Goal: Task Accomplishment & Management: Use online tool/utility

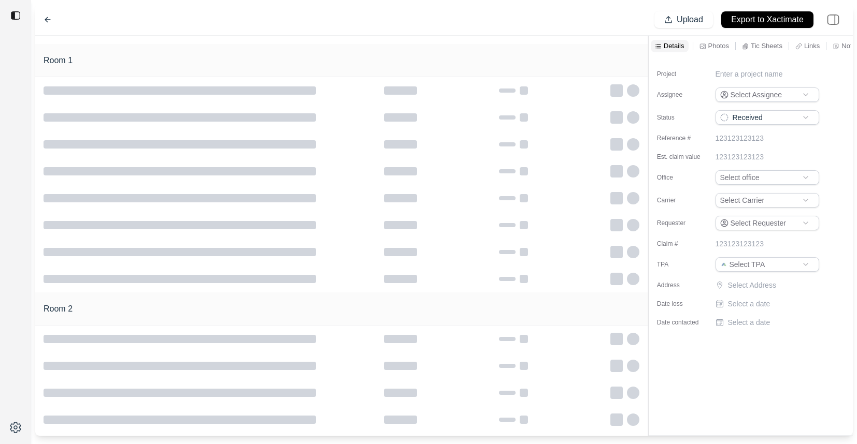
type input "**********"
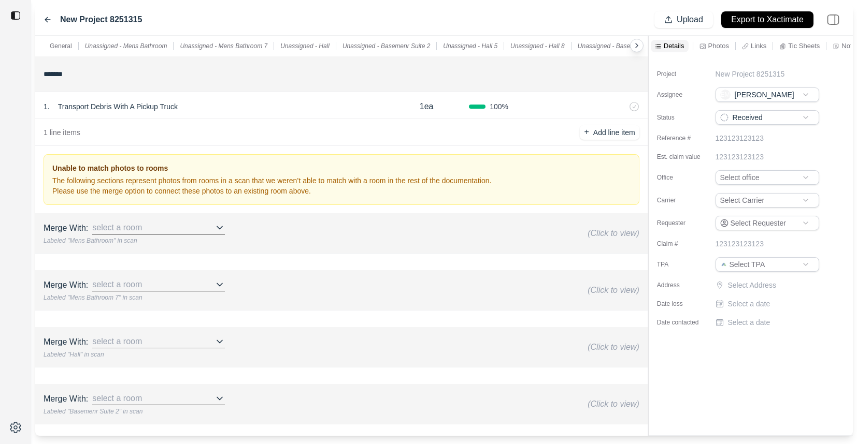
click at [809, 47] on p "Tic Sheets" at bounding box center [804, 45] width 32 height 9
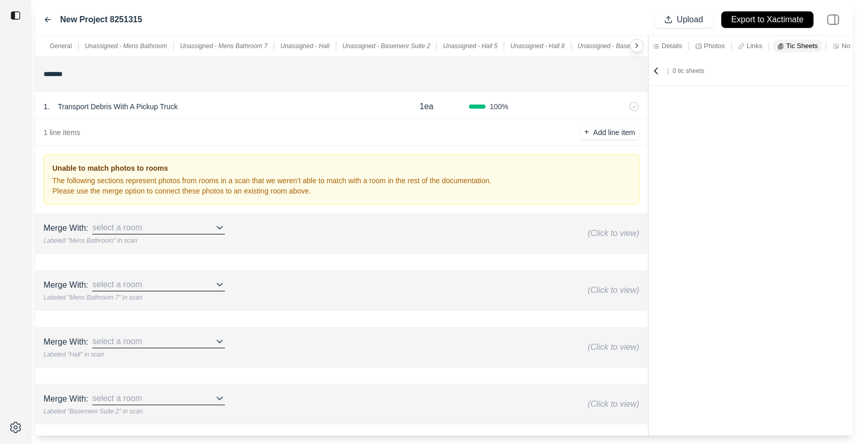
click at [665, 48] on p "Details" at bounding box center [671, 45] width 21 height 9
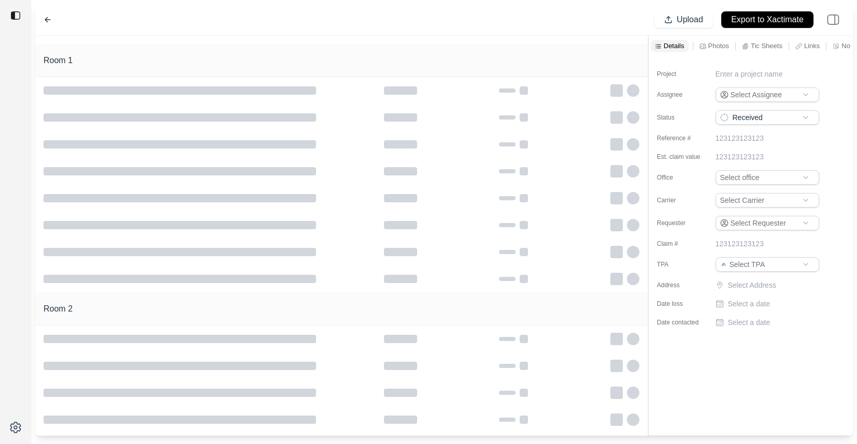
type input "**********"
click at [717, 45] on p "Tic Sheets" at bounding box center [724, 45] width 32 height 9
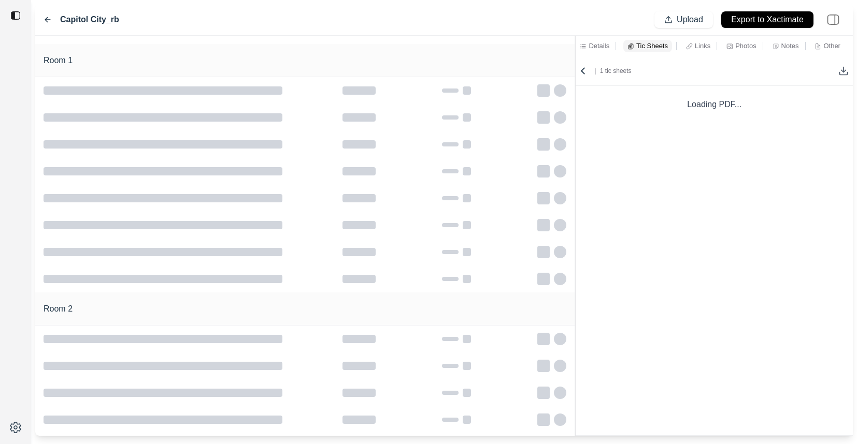
click at [575, 61] on div at bounding box center [575, 236] width 1 height 400
click at [595, 46] on p "Details" at bounding box center [598, 45] width 21 height 9
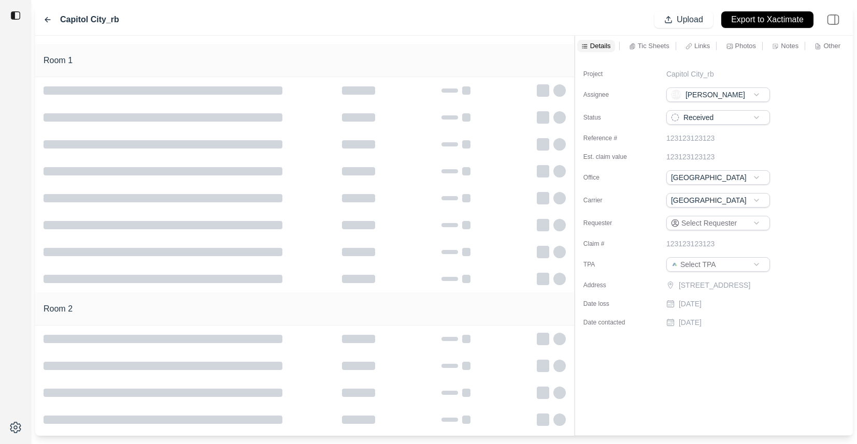
click at [642, 43] on p "Tic Sheets" at bounding box center [653, 45] width 32 height 9
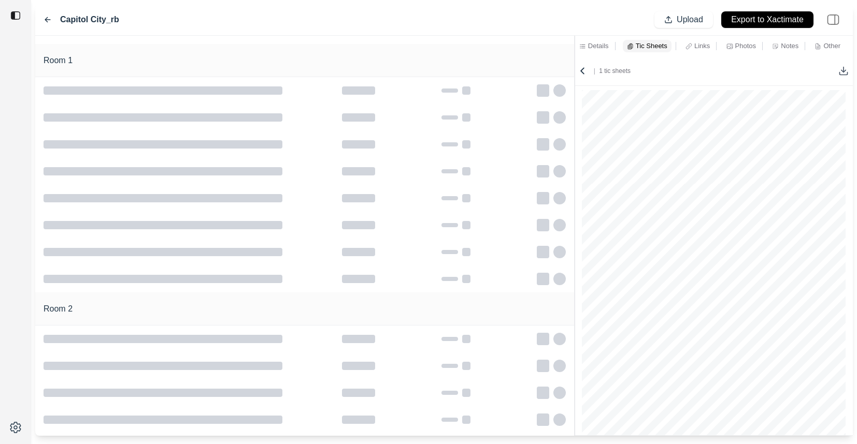
scroll to position [2649, 0]
click at [583, 70] on icon at bounding box center [582, 71] width 10 height 10
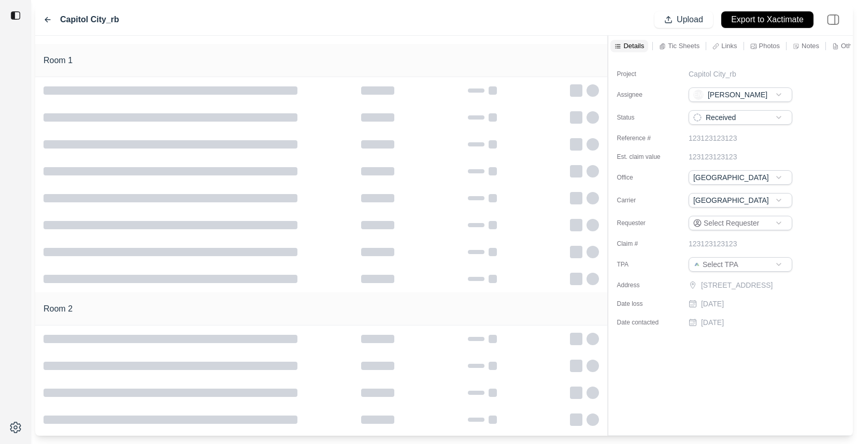
click at [607, 52] on div "Room 1 Room 2 Details Tic Sheets Links Photos Notes Other Project Capitol City_…" at bounding box center [443, 236] width 817 height 400
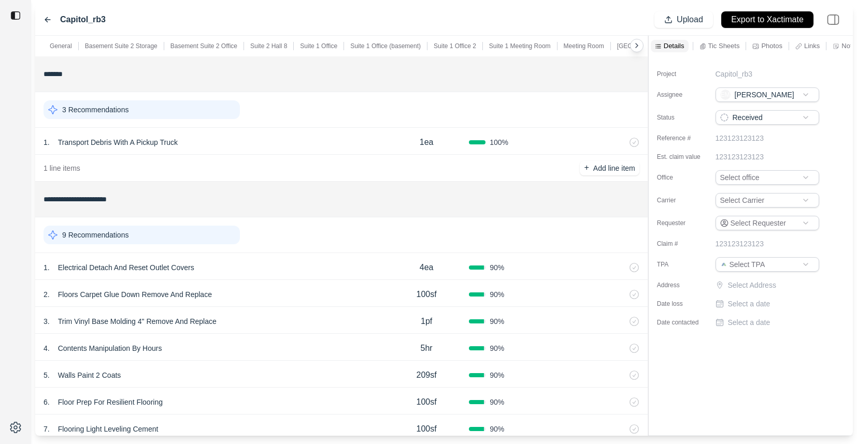
click at [456, 46] on p "Suite 1 Office 2" at bounding box center [454, 46] width 42 height 8
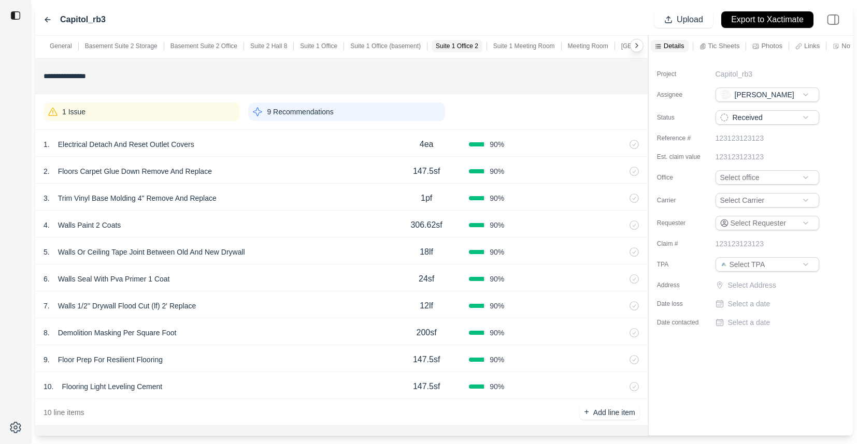
scroll to position [1255, 0]
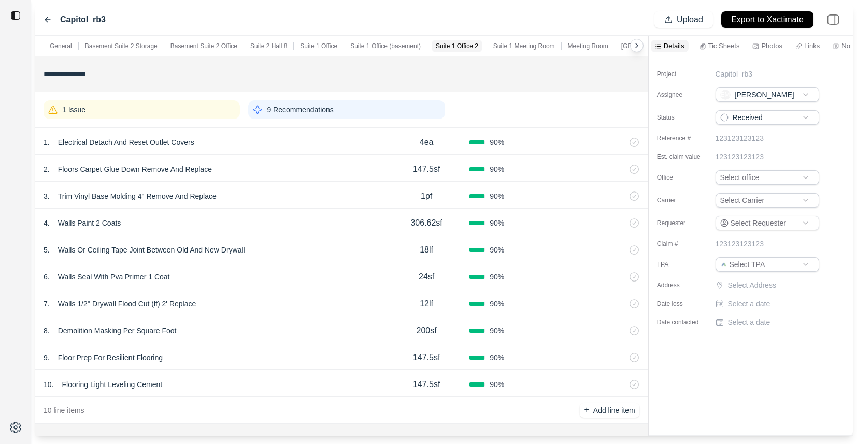
click at [496, 57] on div "**********" at bounding box center [443, 236] width 817 height 400
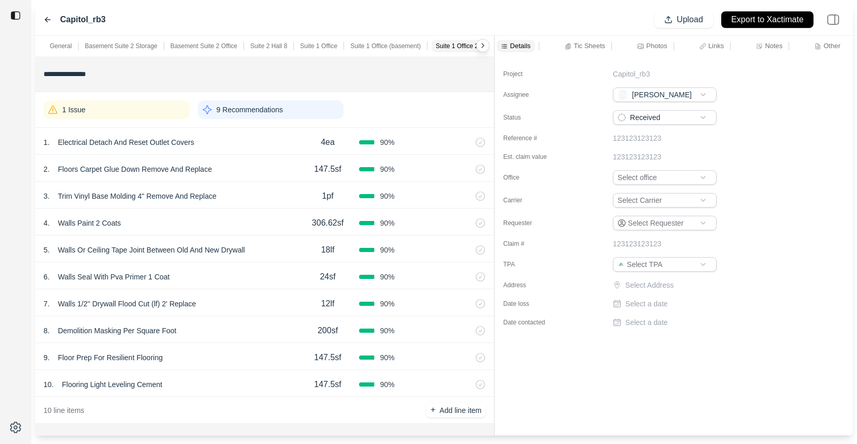
click at [577, 47] on p "Tic Sheets" at bounding box center [589, 45] width 32 height 9
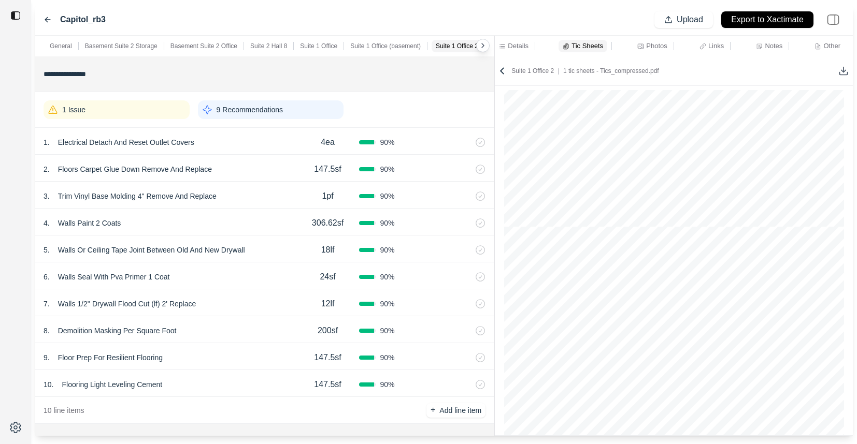
scroll to position [0, 0]
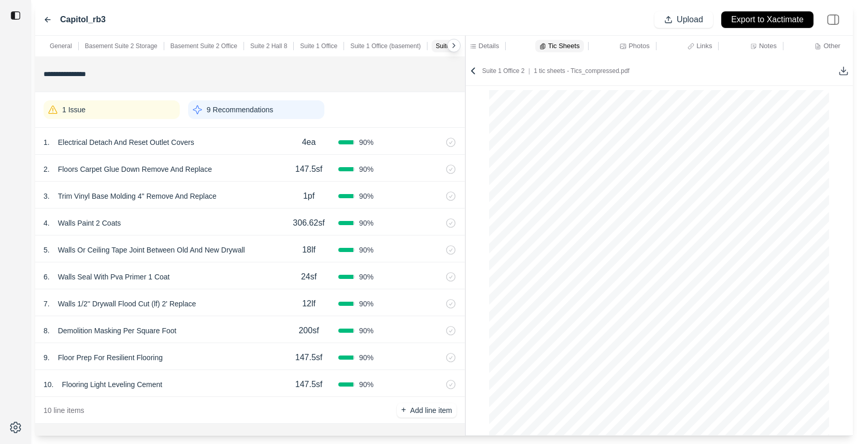
click at [465, 106] on div at bounding box center [465, 236] width 1 height 400
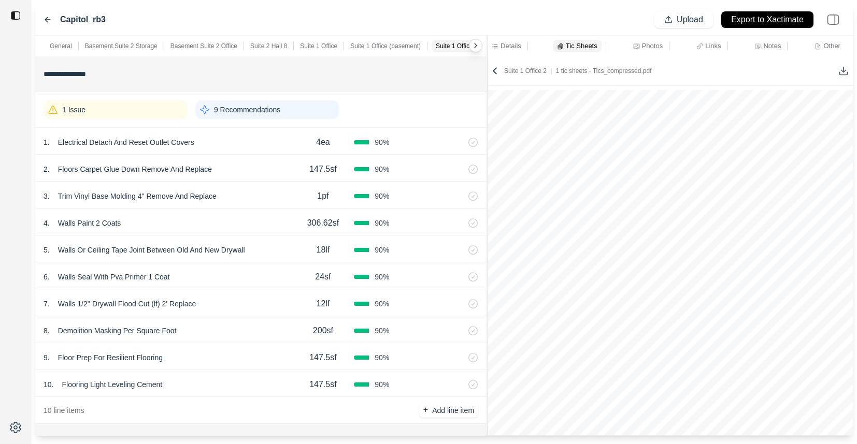
click at [515, 85] on div "**********" at bounding box center [443, 236] width 817 height 400
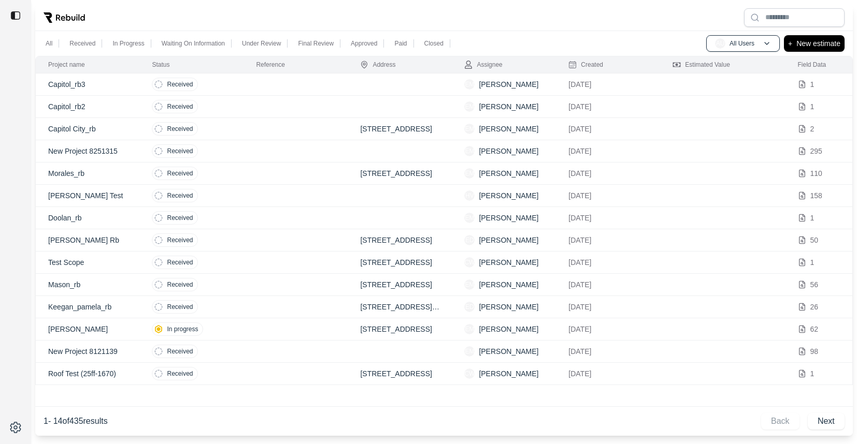
click at [233, 126] on td "Received" at bounding box center [191, 129] width 104 height 22
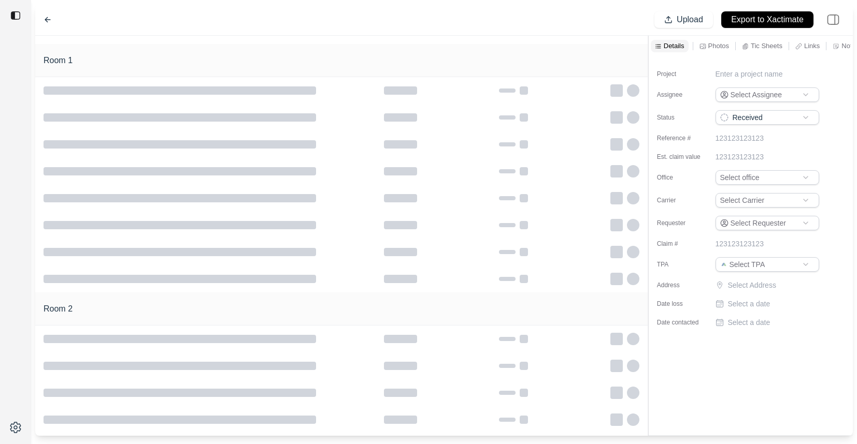
type input "**********"
click at [49, 18] on icon at bounding box center [47, 20] width 8 height 8
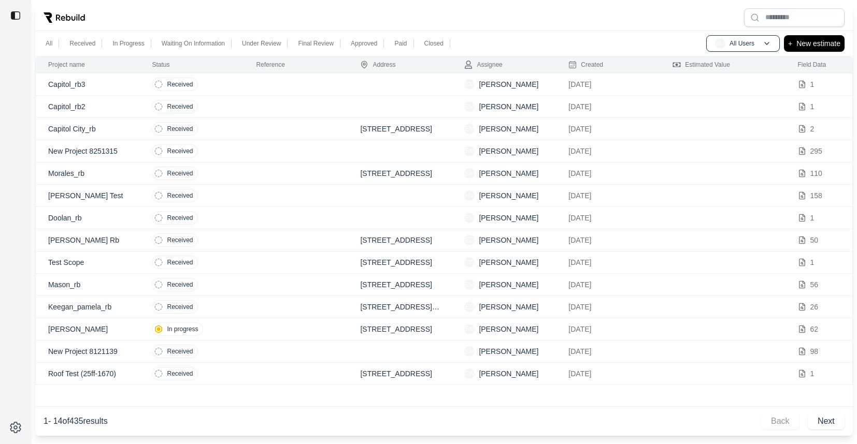
click at [250, 83] on td at bounding box center [295, 85] width 104 height 22
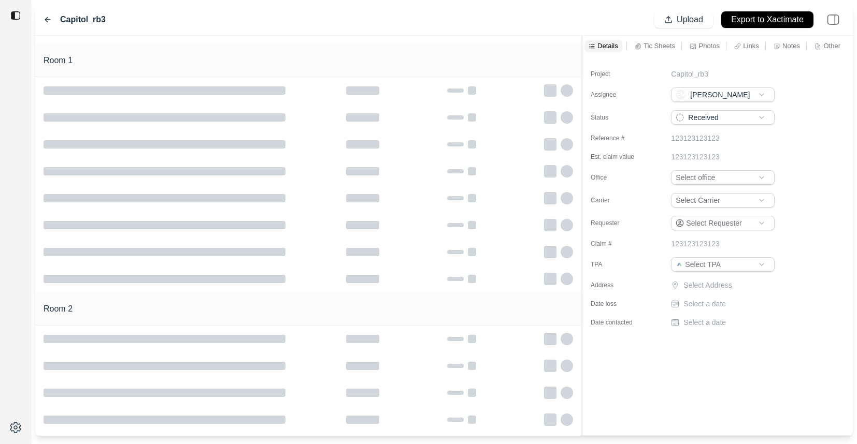
click at [582, 68] on div at bounding box center [582, 236] width 1 height 400
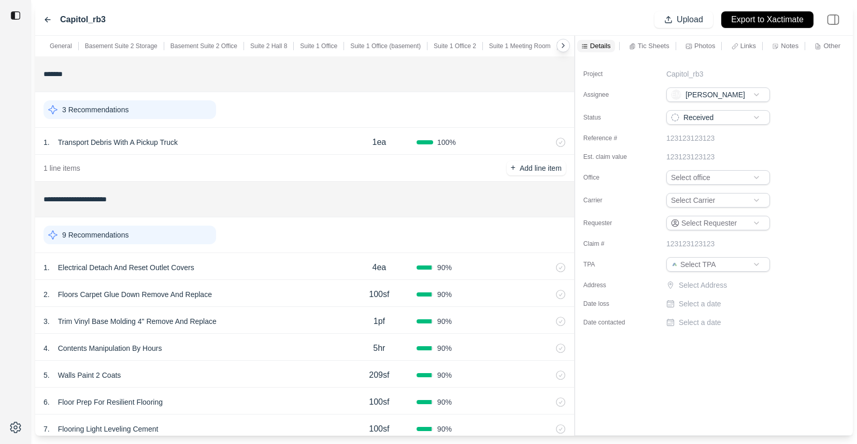
click at [565, 49] on icon at bounding box center [563, 45] width 8 height 8
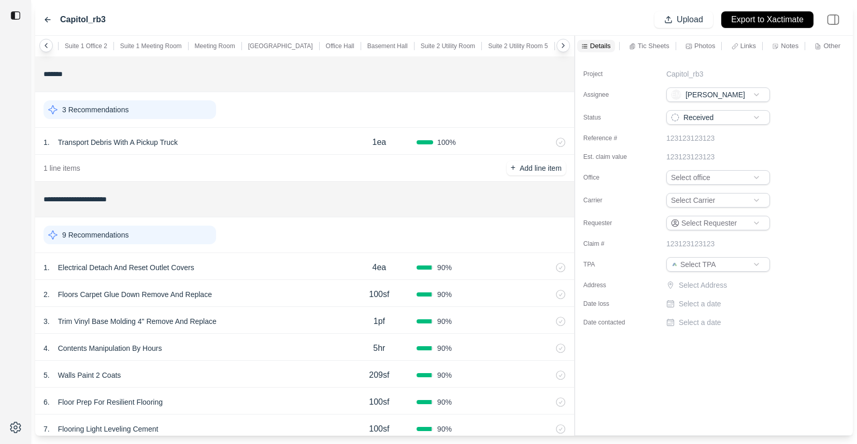
click at [565, 49] on icon at bounding box center [563, 45] width 8 height 8
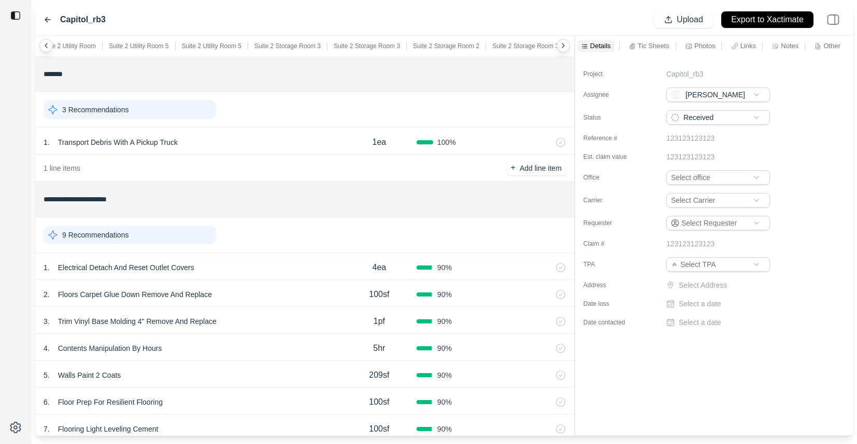
click at [565, 49] on icon at bounding box center [563, 45] width 8 height 8
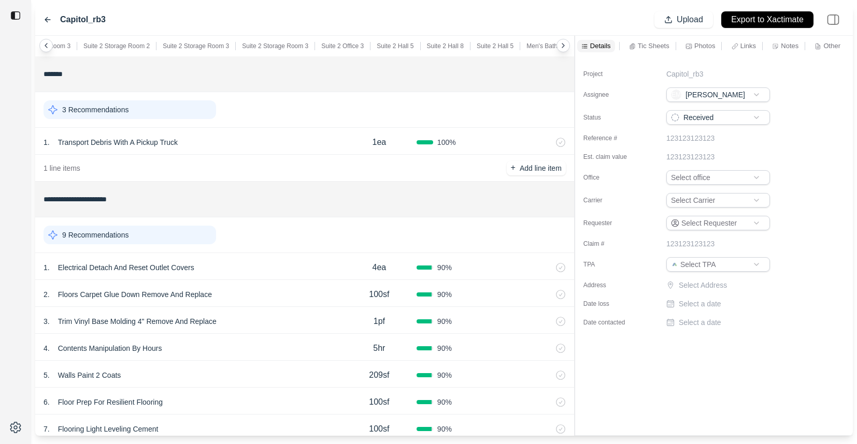
scroll to position [0, 1083]
click at [565, 49] on icon at bounding box center [563, 45] width 8 height 8
click at [528, 48] on p "Men's Bathroom" at bounding box center [542, 46] width 45 height 8
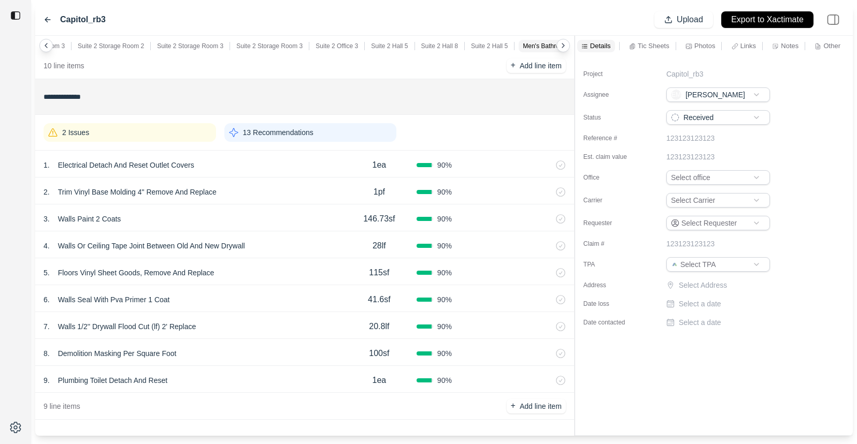
scroll to position [6019, 0]
click at [651, 43] on p "Tic Sheets" at bounding box center [653, 45] width 32 height 9
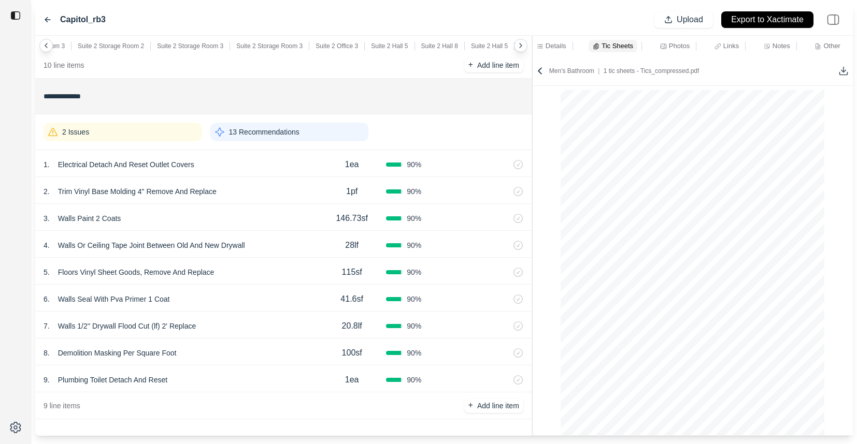
click at [428, 96] on div "**********" at bounding box center [443, 236] width 817 height 400
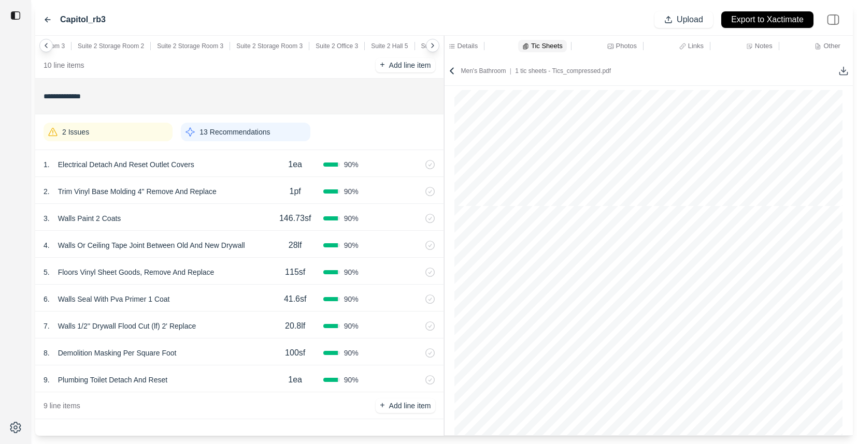
scroll to position [5473, 0]
click at [843, 68] on line at bounding box center [843, 69] width 0 height 5
click at [618, 123] on div "**********" at bounding box center [443, 236] width 817 height 400
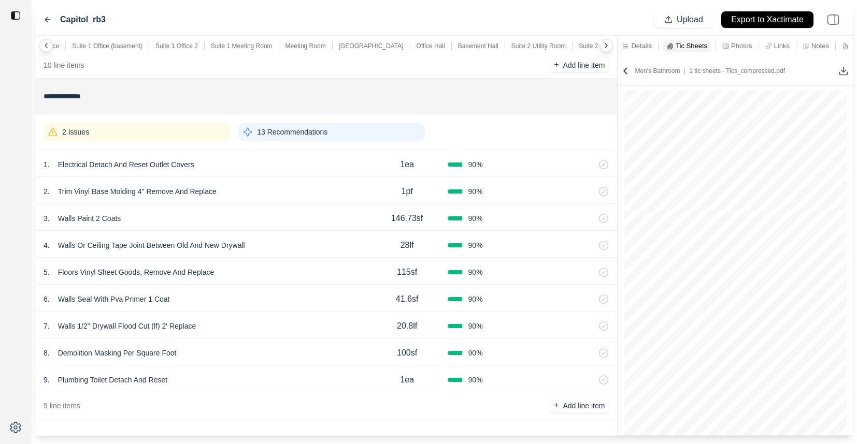
scroll to position [0, 0]
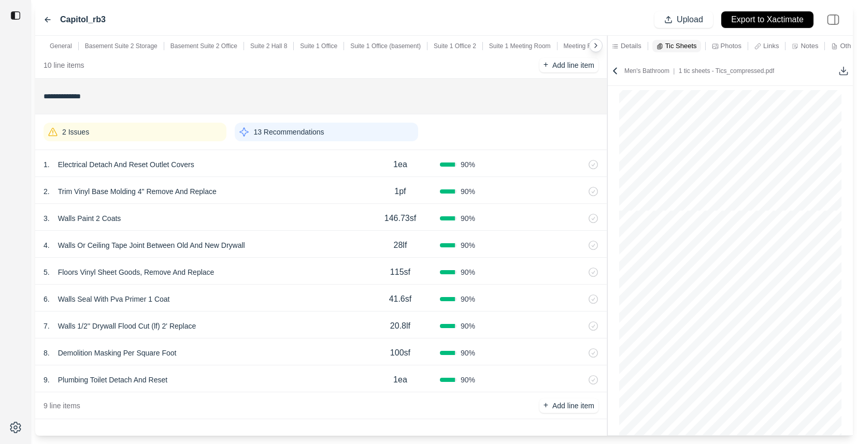
click at [367, 101] on div "**********" at bounding box center [443, 236] width 817 height 400
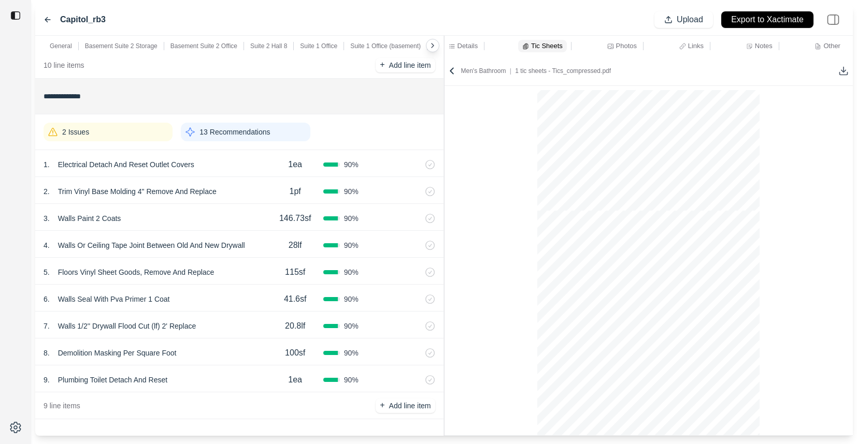
scroll to position [5473, 0]
click at [217, 169] on div "1 . Electrical Detach And Reset Outlet Covers" at bounding box center [155, 164] width 224 height 14
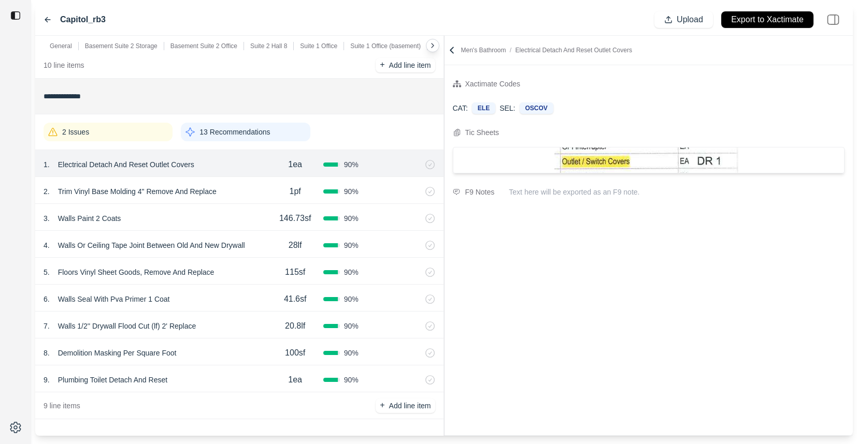
click at [221, 222] on div "3 . Walls Paint 2 Coats" at bounding box center [155, 218] width 224 height 14
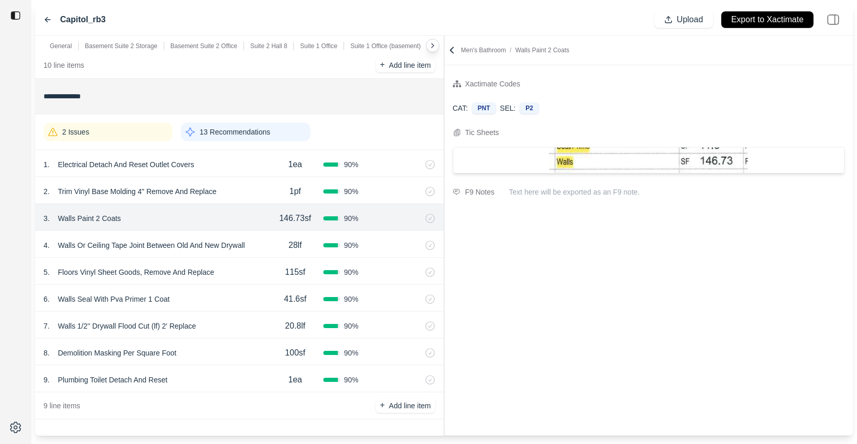
click at [239, 314] on div "7 . Walls 1/2'' Drywall Flood Cut (lf) 2' Replace 20.8lf 90 %" at bounding box center [239, 325] width 408 height 27
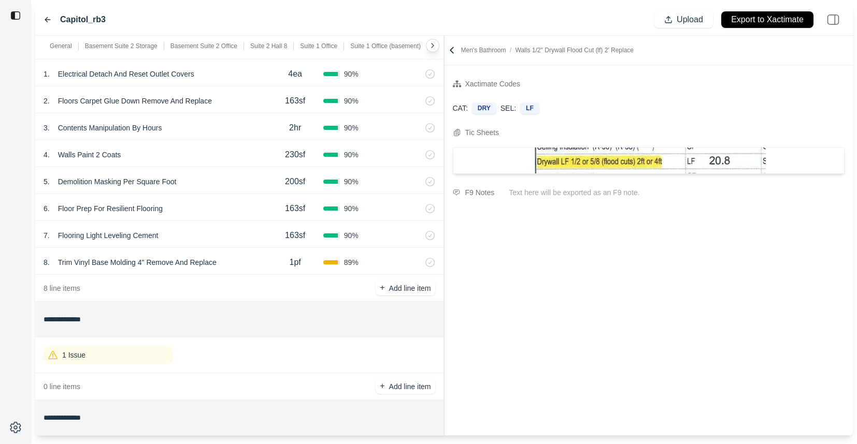
scroll to position [5260, 0]
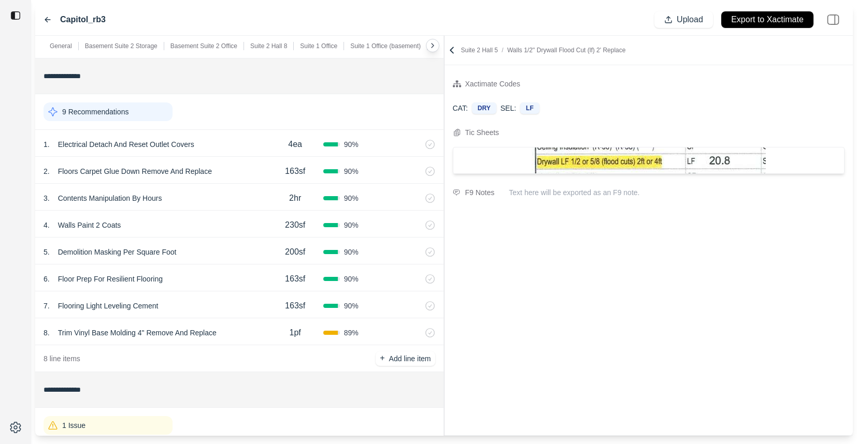
click at [251, 218] on div "4 . Walls Paint 2 Coats" at bounding box center [155, 225] width 224 height 14
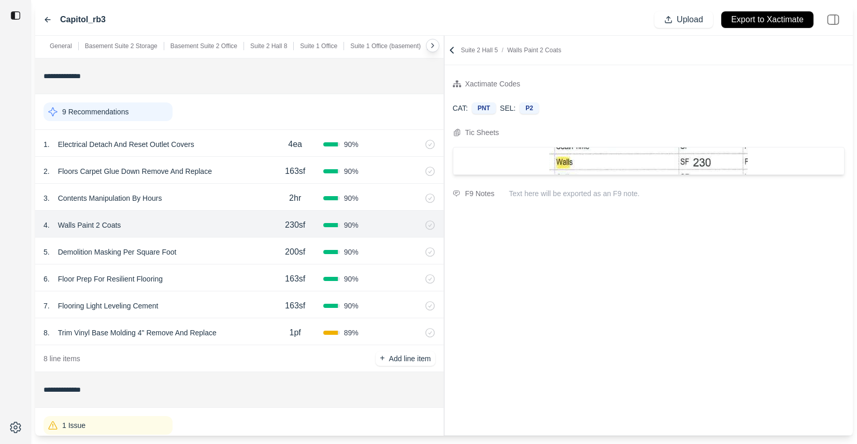
click at [252, 196] on div "3 . Contents Manipulation By Hours" at bounding box center [155, 198] width 224 height 14
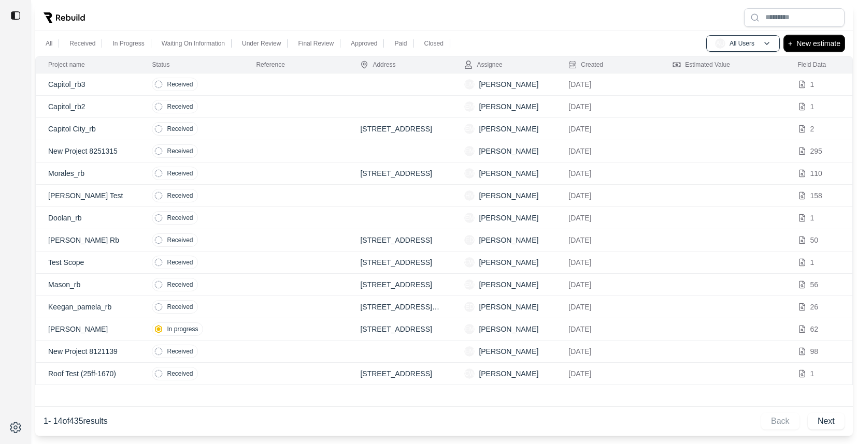
click at [814, 42] on p "New estimate" at bounding box center [818, 43] width 44 height 12
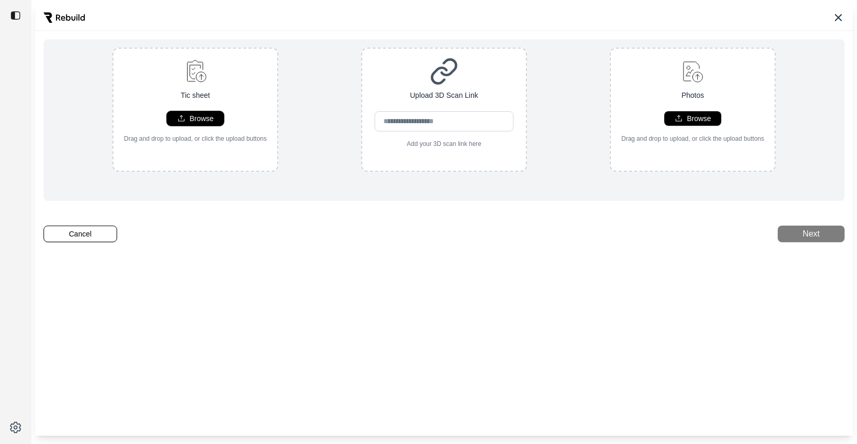
click at [176, 115] on button "Browse" at bounding box center [195, 118] width 56 height 14
type input "**********"
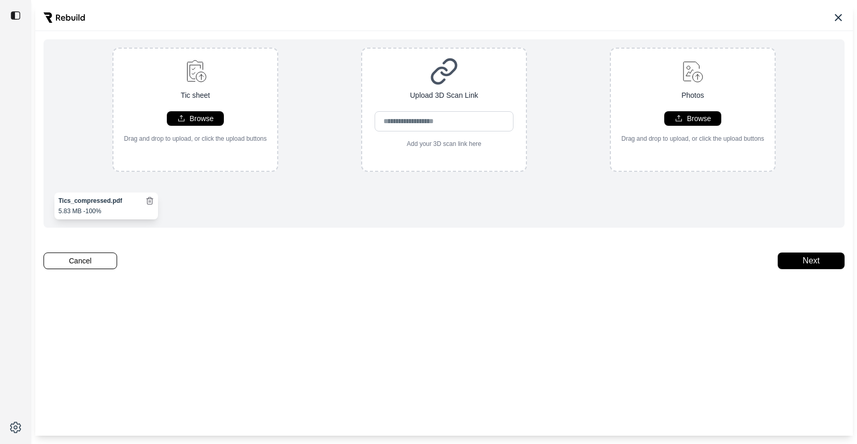
click at [423, 228] on div "Tic sheet Browse Drag and drop to upload, or click the upload buttons Upload 3D…" at bounding box center [443, 220] width 817 height 432
click at [151, 199] on icon at bounding box center [149, 198] width 3 height 2
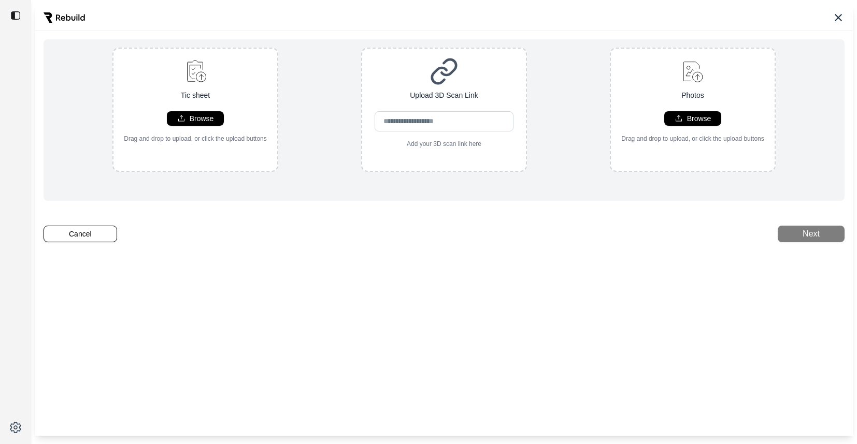
click at [291, 62] on div "Tic sheet Browse Drag and drop to upload, or click the upload buttons Upload 3D…" at bounding box center [444, 110] width 784 height 124
click at [74, 236] on button "Cancel" at bounding box center [80, 234] width 74 height 17
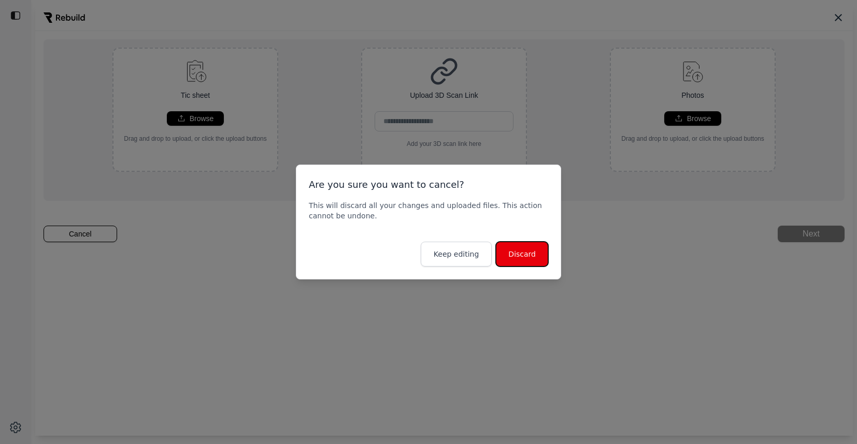
click at [527, 255] on button "Discard" at bounding box center [522, 254] width 52 height 25
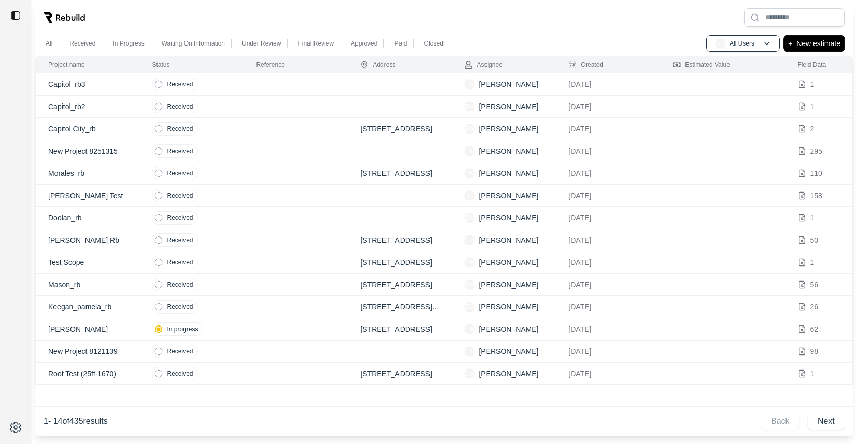
click at [802, 40] on p "New estimate" at bounding box center [818, 43] width 44 height 12
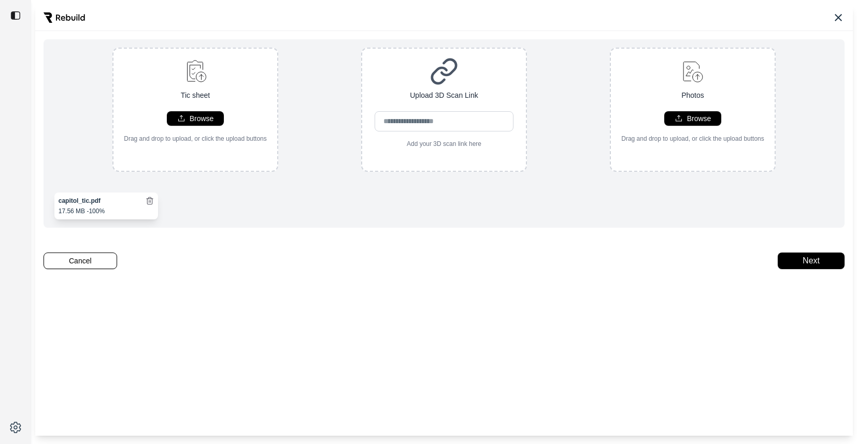
click at [150, 200] on line at bounding box center [150, 201] width 0 height 2
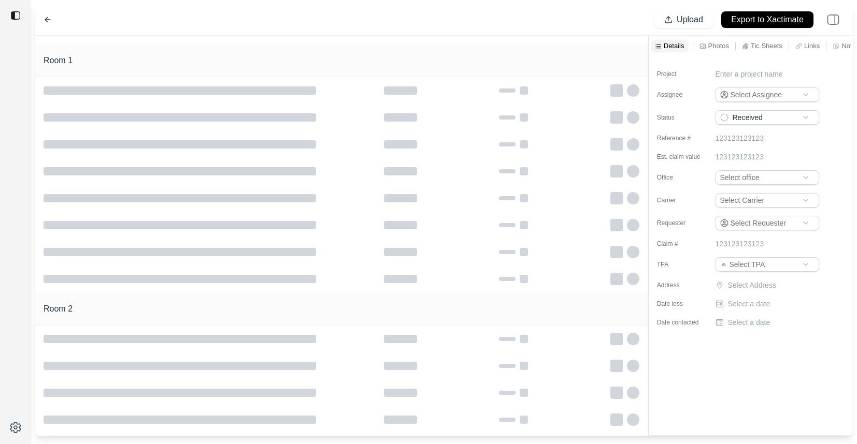
type input "**********"
click at [728, 44] on p "Tic Sheets" at bounding box center [724, 45] width 32 height 9
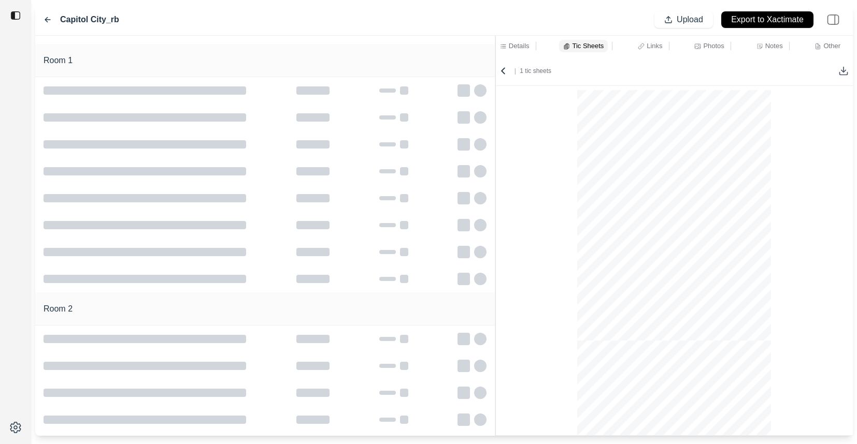
click at [491, 64] on div "Room 1 Room 2 Details Tic Sheets Links Photos Notes Other | 1 tic sheets" at bounding box center [443, 236] width 817 height 400
click at [844, 71] on icon at bounding box center [843, 71] width 10 height 10
